Goal: Transaction & Acquisition: Purchase product/service

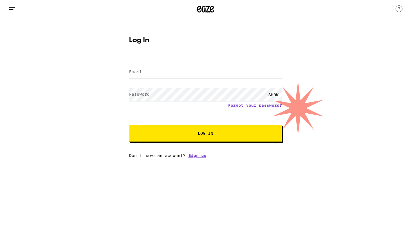
type input "[EMAIL_ADDRESS][DOMAIN_NAME]"
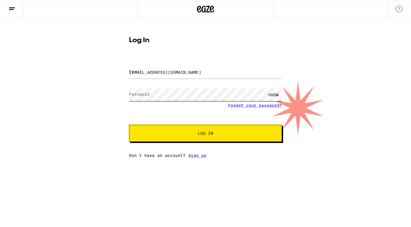
click at [205, 134] on button "Log In" at bounding box center [205, 133] width 153 height 17
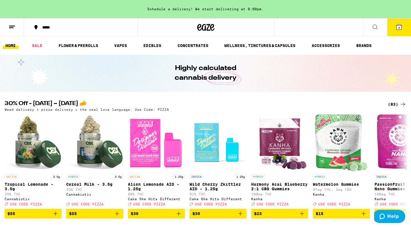
click at [47, 28] on div "*****" at bounding box center [84, 27] width 90 height 4
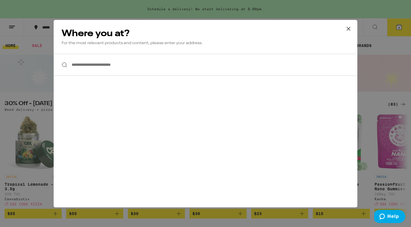
click at [87, 63] on input "**********" at bounding box center [206, 65] width 304 height 22
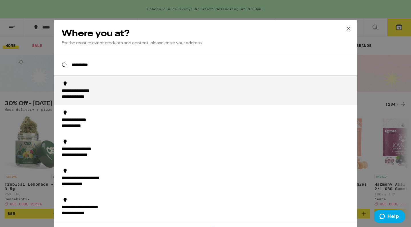
click at [82, 94] on div "**********" at bounding box center [81, 97] width 38 height 6
type input "**********"
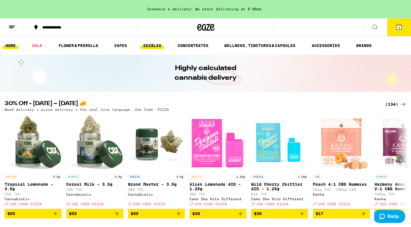
click at [151, 47] on link "EDIBLES" at bounding box center [152, 45] width 24 height 7
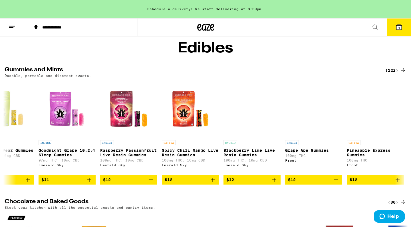
scroll to position [0, 1141]
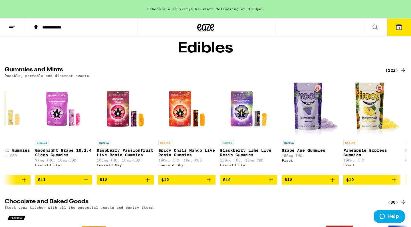
click at [392, 74] on div "(122)" at bounding box center [395, 70] width 21 height 7
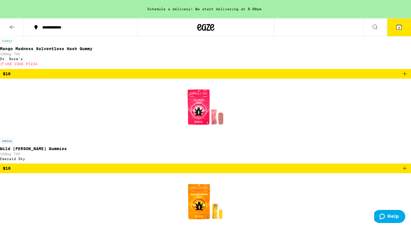
scroll to position [1497, 0]
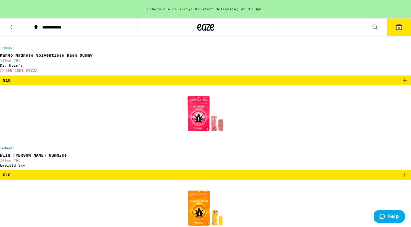
scroll to position [1491, 0]
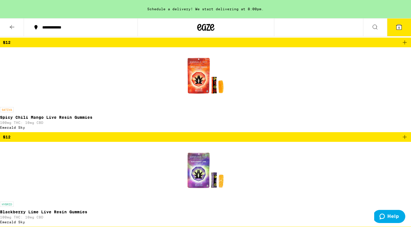
scroll to position [2099, 0]
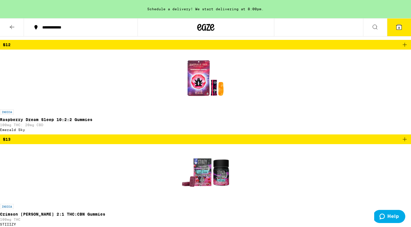
scroll to position [2670, 0]
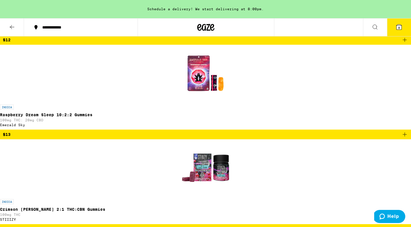
click at [393, 27] on button "8" at bounding box center [399, 28] width 24 height 18
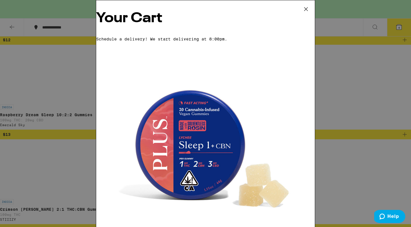
click at [306, 7] on icon at bounding box center [306, 9] width 9 height 9
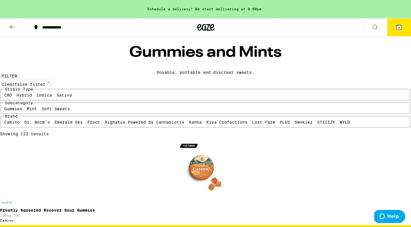
click at [20, 25] on button at bounding box center [12, 28] width 24 height 18
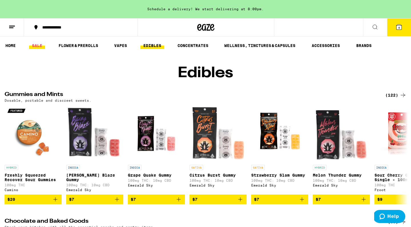
click at [39, 47] on link "SALE" at bounding box center [37, 45] width 16 height 7
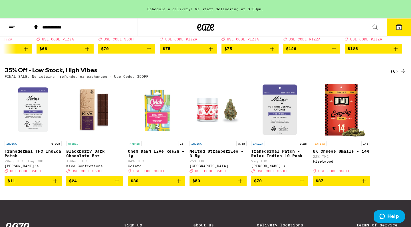
scroll to position [156, 0]
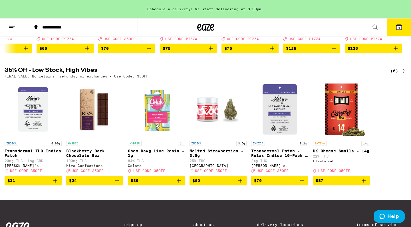
click at [390, 29] on button "4" at bounding box center [399, 28] width 24 height 18
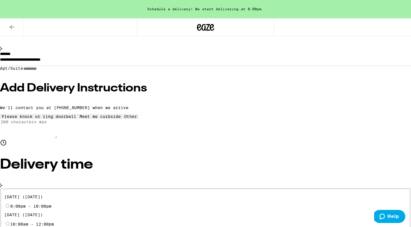
scroll to position [77, 0]
click at [9, 204] on input "8:00pm - 10:00pm" at bounding box center [8, 206] width 4 height 4
radio input "true"
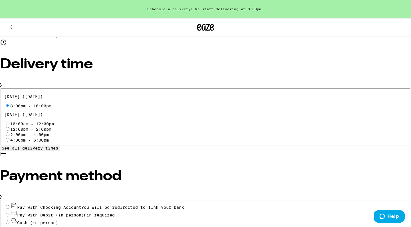
scroll to position [177, 0]
click at [9, 221] on input "Cash (in person)" at bounding box center [8, 223] width 4 height 4
radio input "true"
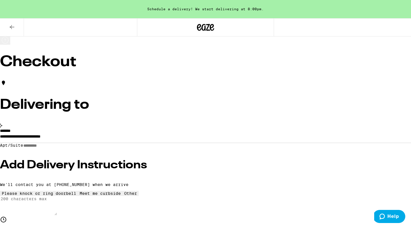
scroll to position [0, 0]
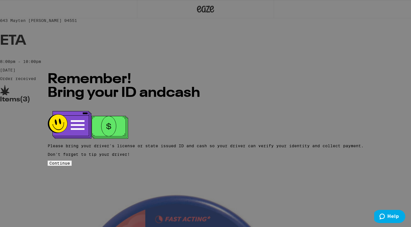
click at [70, 161] on span "Continue" at bounding box center [59, 163] width 21 height 5
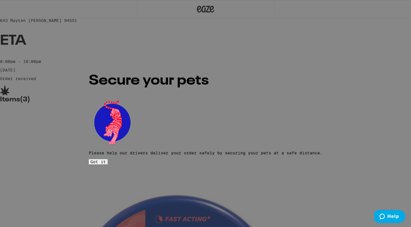
click at [106, 160] on span "Got it" at bounding box center [97, 162] width 15 height 5
